Goal: Task Accomplishment & Management: Use online tool/utility

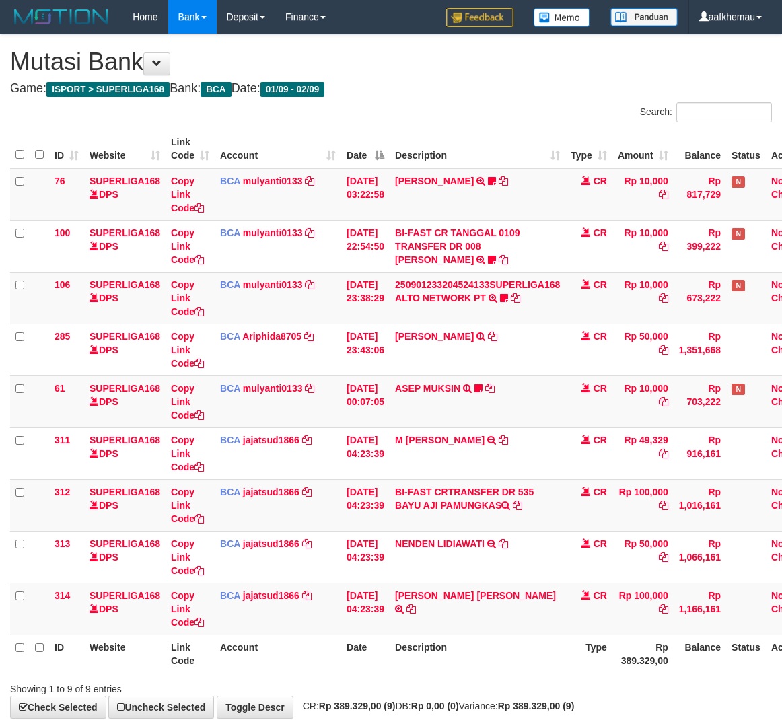
scroll to position [0, 34]
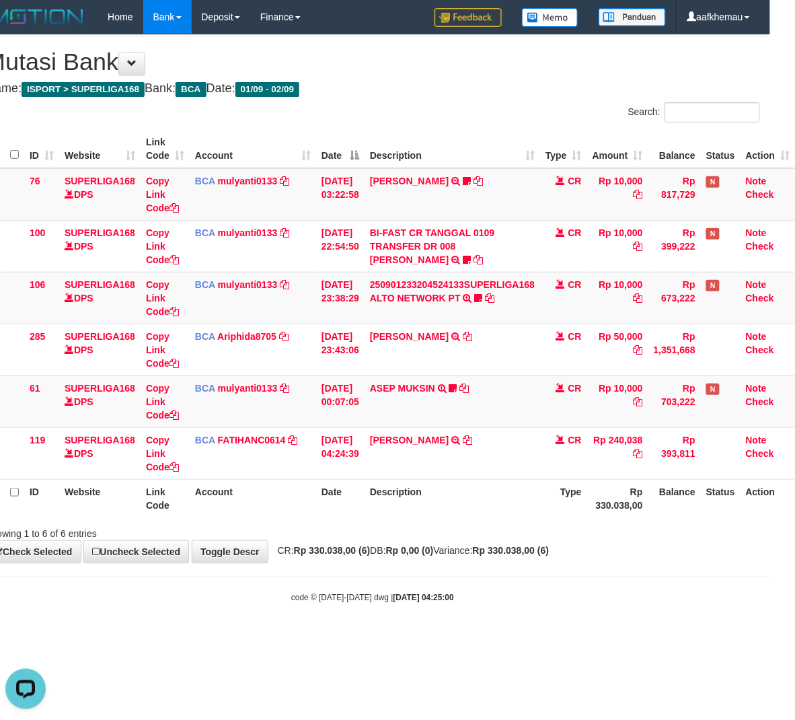
click at [394, 603] on strong "[DATE] 04:25:00" at bounding box center [424, 598] width 61 height 9
click at [586, 586] on body "Toggle navigation Home Bank Account List Load By Website Group [ISPORT] SUPERLI…" at bounding box center [372, 319] width 795 height 638
click at [609, 528] on div "Showing 1 to 6 of 6 entries" at bounding box center [372, 531] width 795 height 19
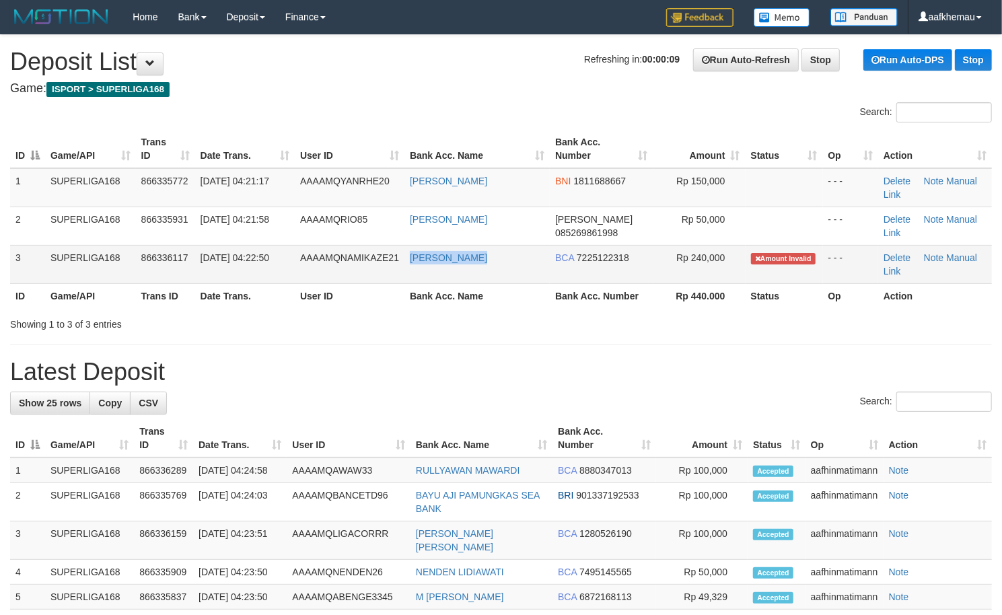
copy link "ARI PAMUNGKAS"
drag, startPoint x: 453, startPoint y: 272, endPoint x: 411, endPoint y: 271, distance: 42.4
click at [411, 271] on td "[PERSON_NAME]" at bounding box center [476, 264] width 145 height 38
click at [338, 90] on h4 "Game: ISPORT > SUPERLIGA168" at bounding box center [501, 88] width 982 height 13
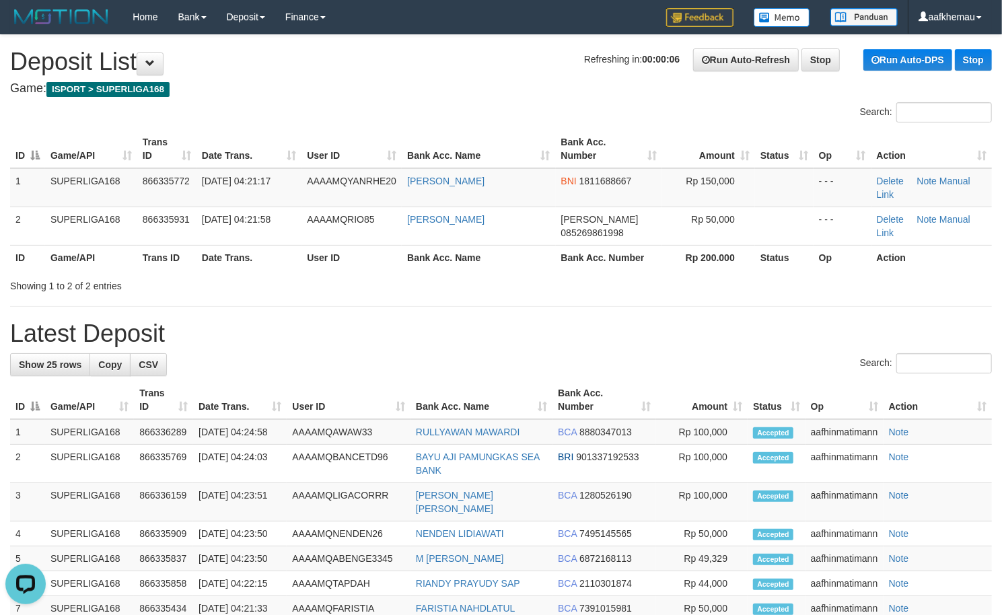
click at [526, 106] on div "Search:" at bounding box center [751, 114] width 481 height 24
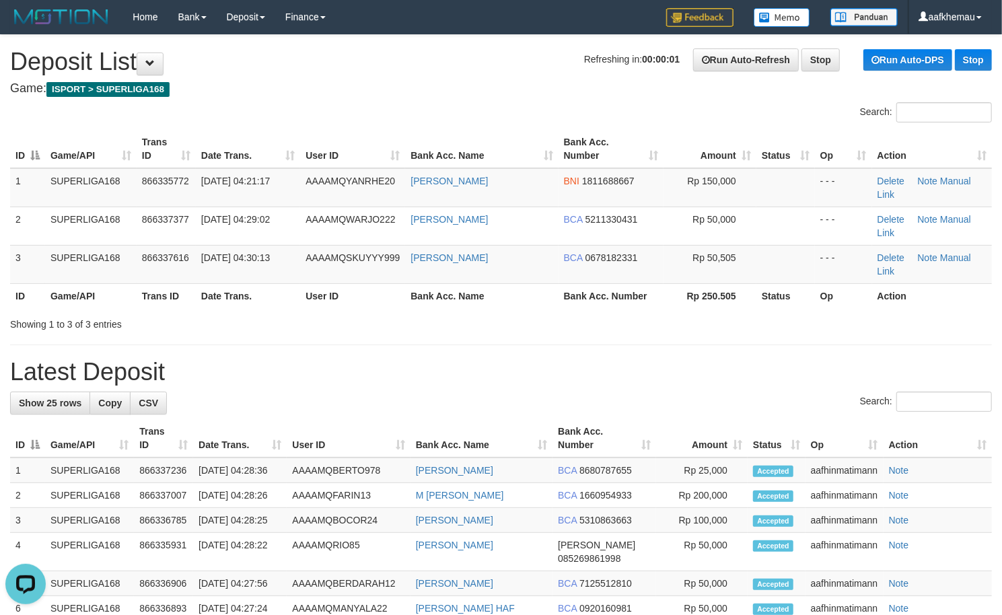
click at [497, 71] on h1 "Refreshing in: 00:00:01 Run Auto-Refresh Stop Run Auto-DPS Stop Deposit List" at bounding box center [501, 61] width 982 height 27
